Goal: Task Accomplishment & Management: Use online tool/utility

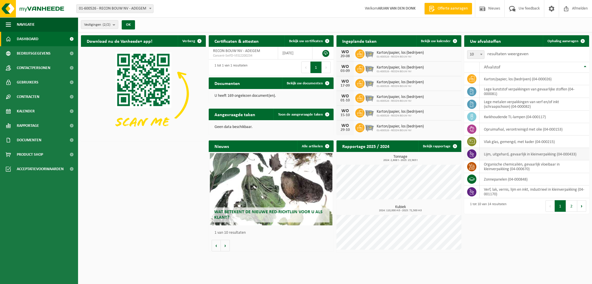
click at [491, 155] on td "lijm, uitgehard, gevaarlijk in kleinverpakking (04-000433)" at bounding box center [533, 154] width 109 height 12
click at [469, 154] on icon at bounding box center [471, 154] width 6 height 6
click at [470, 154] on icon at bounding box center [471, 154] width 6 height 6
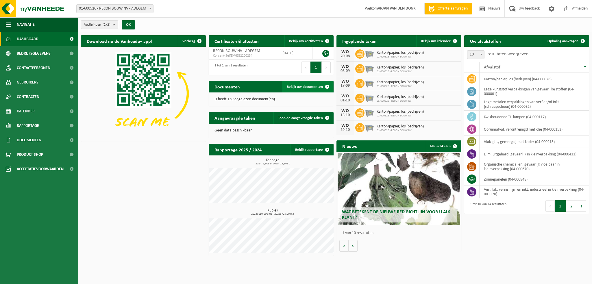
click at [302, 86] on span "Bekijk uw documenten" at bounding box center [305, 87] width 36 height 4
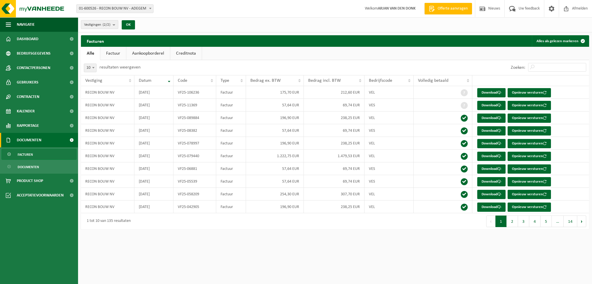
click at [91, 24] on span "Vestigingen (2/2)" at bounding box center [97, 25] width 26 height 9
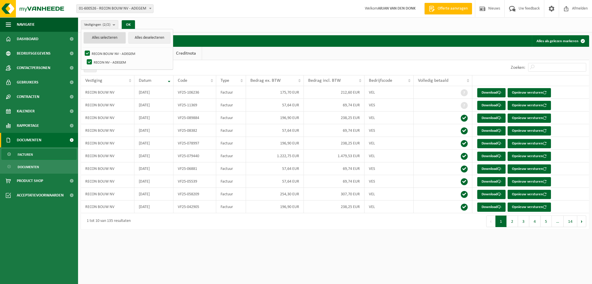
click at [96, 36] on button "Alles selecteren" at bounding box center [104, 38] width 42 height 12
click at [32, 40] on span "Dashboard" at bounding box center [28, 39] width 22 height 14
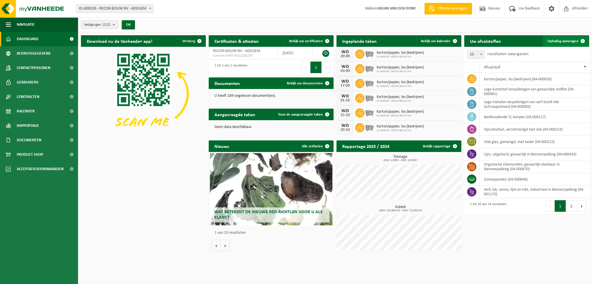
click at [557, 41] on span "Ophaling aanvragen" at bounding box center [562, 41] width 31 height 4
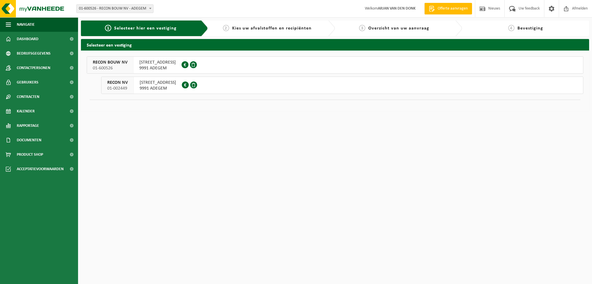
click at [116, 64] on span "RECON BOUW NV" at bounding box center [110, 62] width 35 height 6
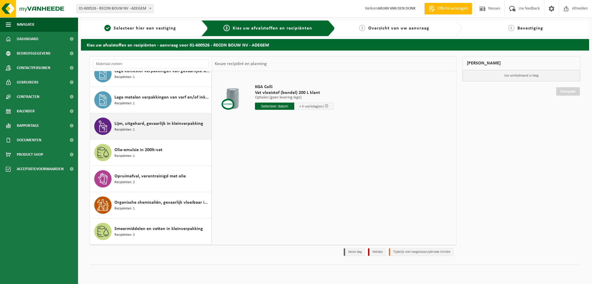
scroll to position [144, 0]
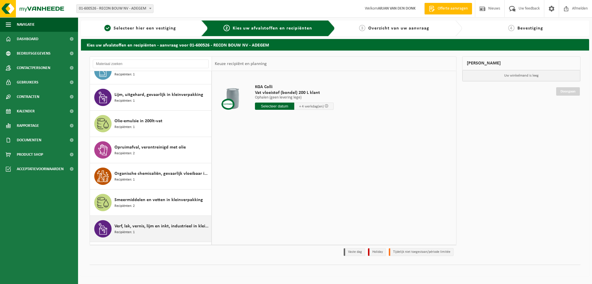
click at [127, 223] on span "Verf, lak, vernis, lijm en inkt, industrieel in kleinverpakking" at bounding box center [161, 226] width 95 height 7
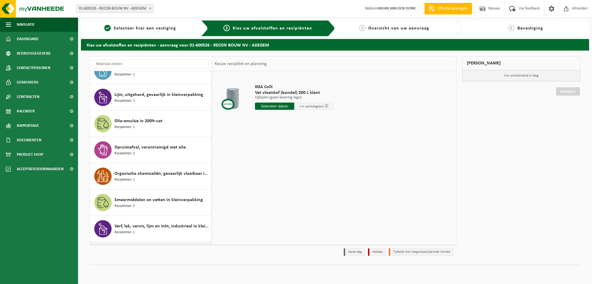
scroll to position [167, 0]
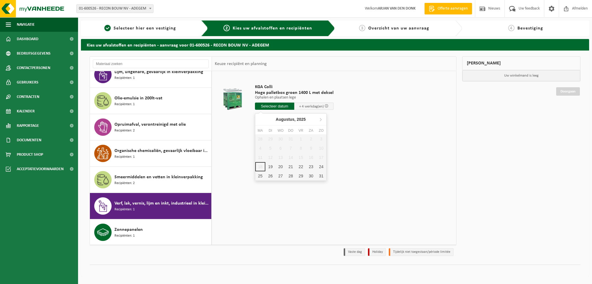
click at [273, 106] on input "text" at bounding box center [274, 106] width 39 height 7
click at [270, 164] on div "19" at bounding box center [270, 166] width 10 height 9
type input "Van 2025-08-19"
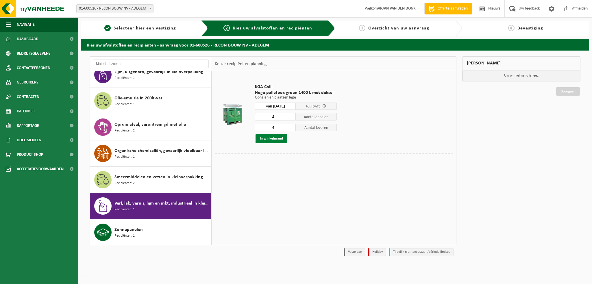
click at [269, 138] on button "In winkelmand" at bounding box center [271, 138] width 32 height 9
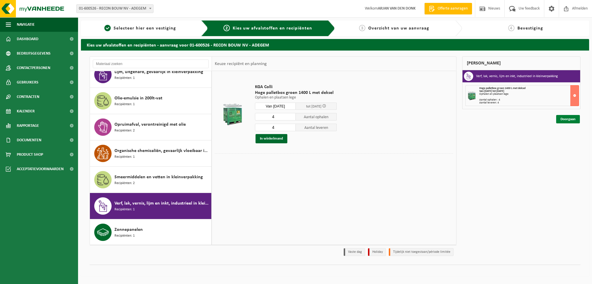
click at [561, 118] on link "Doorgaan" at bounding box center [568, 119] width 24 height 8
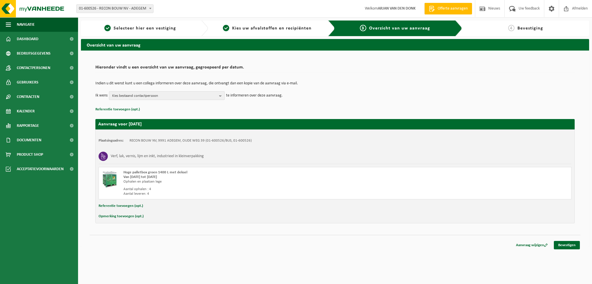
click at [183, 93] on span "Kies bestaand contactpersoon" at bounding box center [164, 96] width 105 height 9
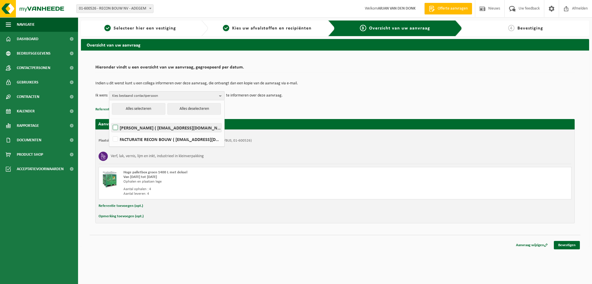
click at [164, 126] on label "[PERSON_NAME] ( [EMAIL_ADDRESS][DOMAIN_NAME] )" at bounding box center [166, 127] width 110 height 9
click at [111, 120] on input "DIRK DE BRABANDER ( magazijn@recongroup.be )" at bounding box center [110, 120] width 0 height 0
checkbox input "true"
click at [562, 244] on link "Bevestigen" at bounding box center [566, 245] width 26 height 8
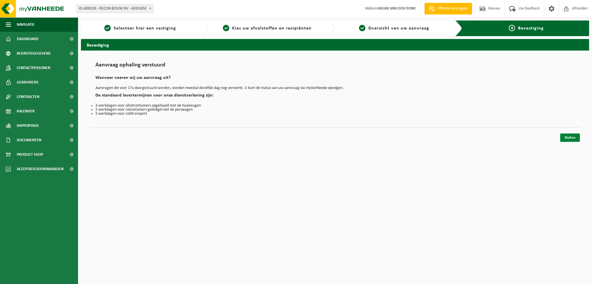
click at [568, 136] on link "Sluiten" at bounding box center [570, 137] width 20 height 8
